Goal: Use online tool/utility: Utilize a website feature to perform a specific function

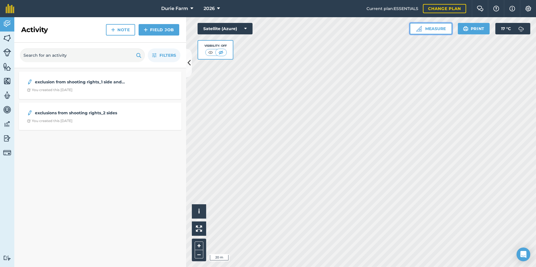
click at [427, 30] on button "Measure" at bounding box center [431, 28] width 42 height 11
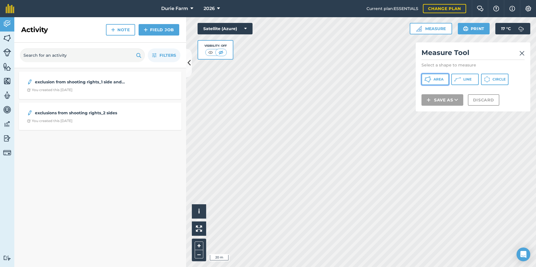
click at [428, 79] on icon at bounding box center [428, 79] width 7 height 7
click at [439, 78] on span "Area" at bounding box center [439, 79] width 10 height 5
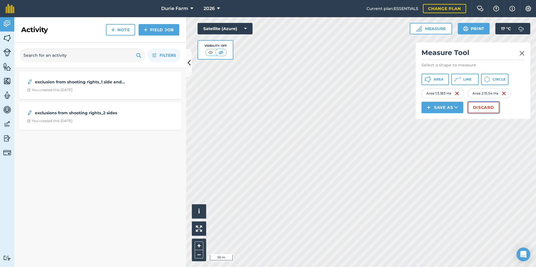
click at [484, 106] on button "Discard" at bounding box center [484, 107] width 32 height 11
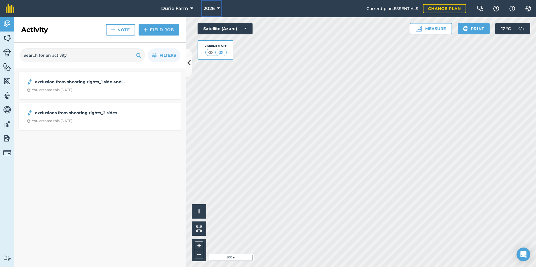
click at [208, 7] on span "2026" at bounding box center [209, 8] width 11 height 7
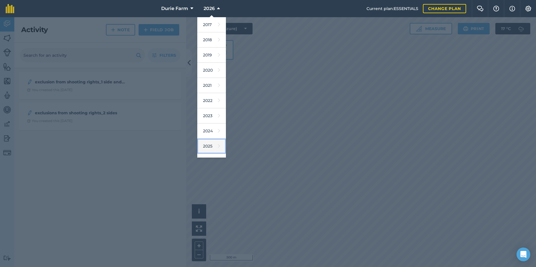
click at [208, 146] on link "2025" at bounding box center [211, 146] width 29 height 15
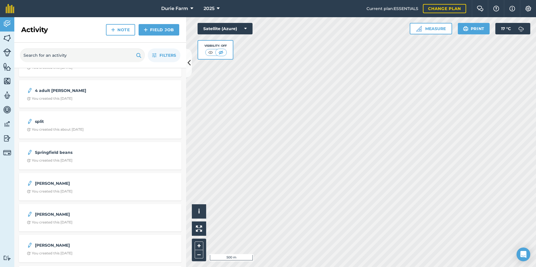
scroll to position [115, 0]
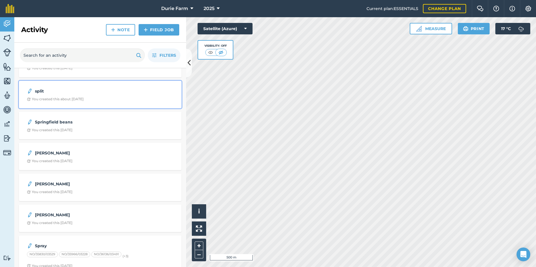
click at [50, 94] on strong "split" at bounding box center [80, 91] width 91 height 6
